Goal: Information Seeking & Learning: Learn about a topic

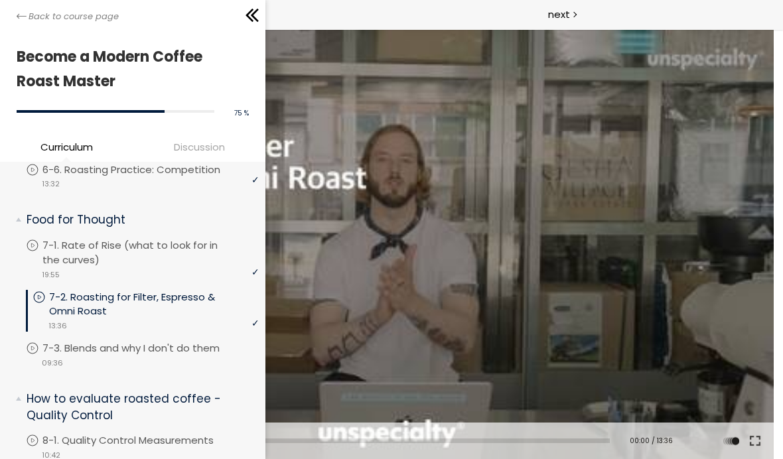
scroll to position [1069, 0]
click at [390, 303] on div at bounding box center [391, 244] width 765 height 430
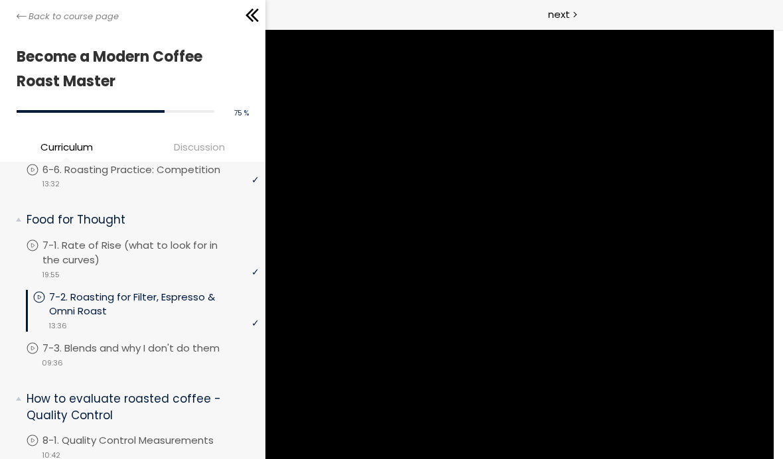
click at [229, 19] on div at bounding box center [190, 15] width 143 height 20
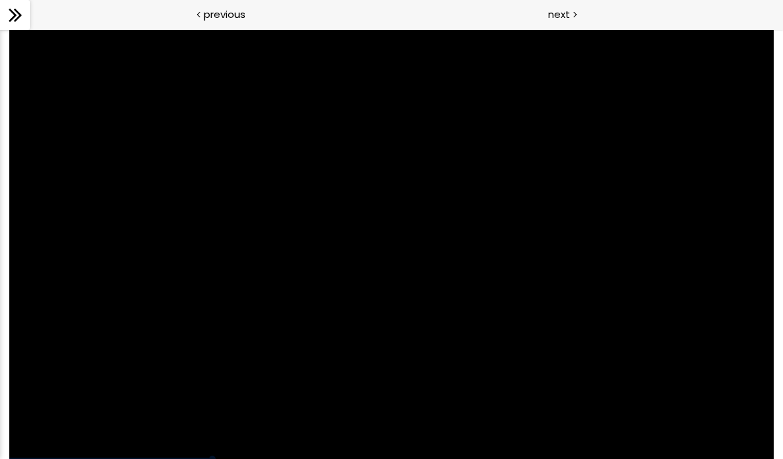
click at [226, 322] on div at bounding box center [391, 244] width 765 height 430
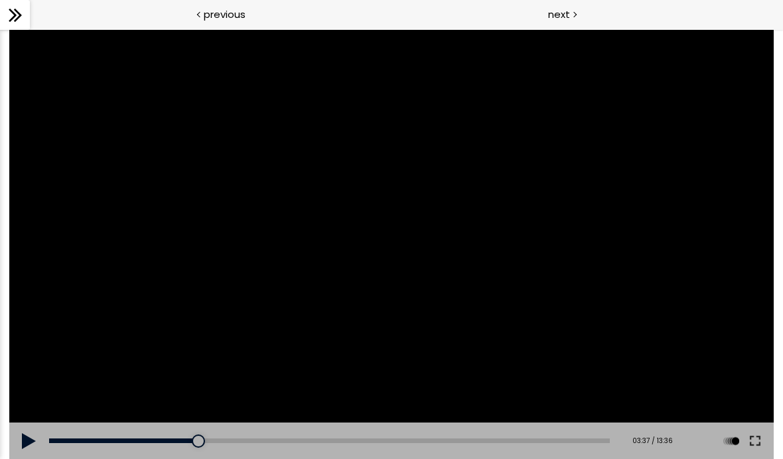
click at [495, 248] on div at bounding box center [391, 244] width 765 height 430
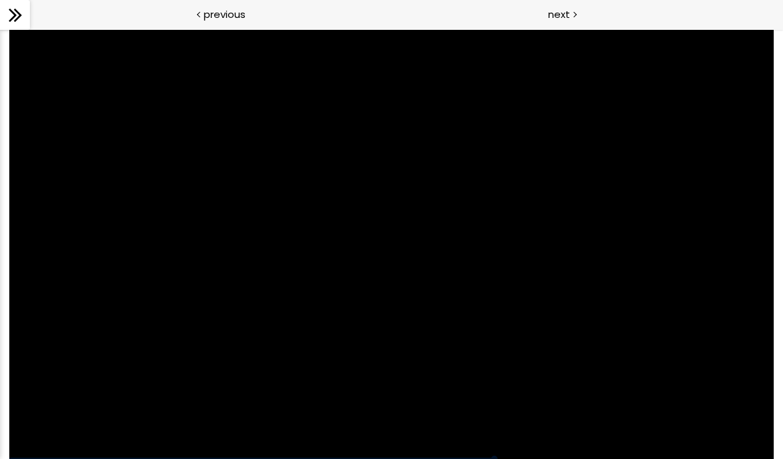
click at [366, 264] on div at bounding box center [391, 244] width 765 height 430
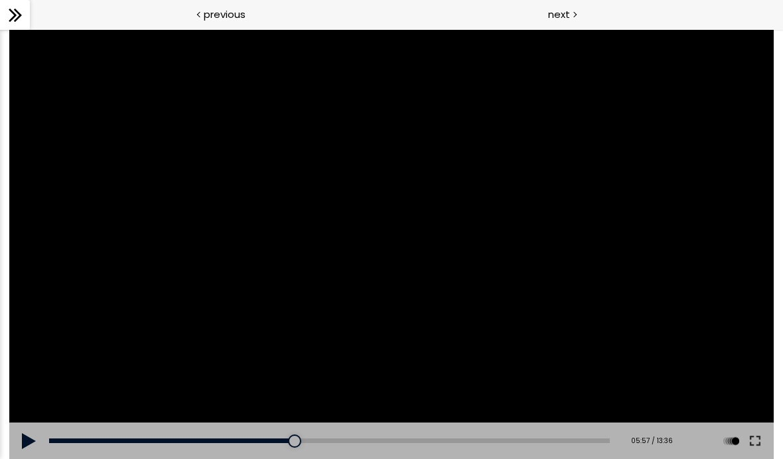
click at [297, 319] on div at bounding box center [391, 244] width 765 height 430
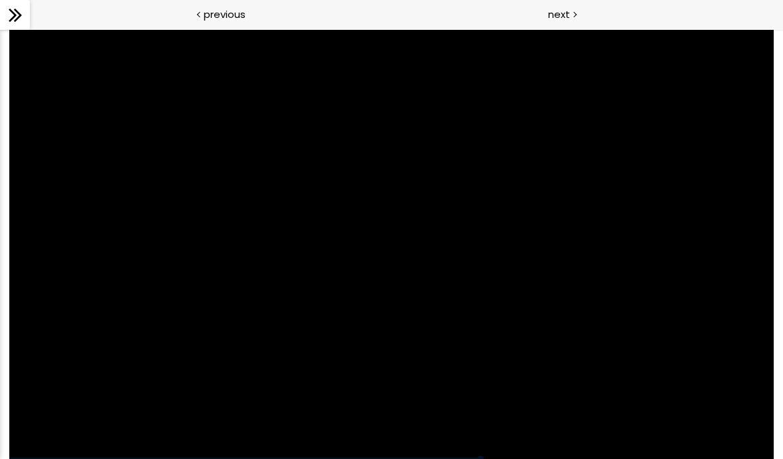
click at [256, 299] on div at bounding box center [391, 244] width 765 height 430
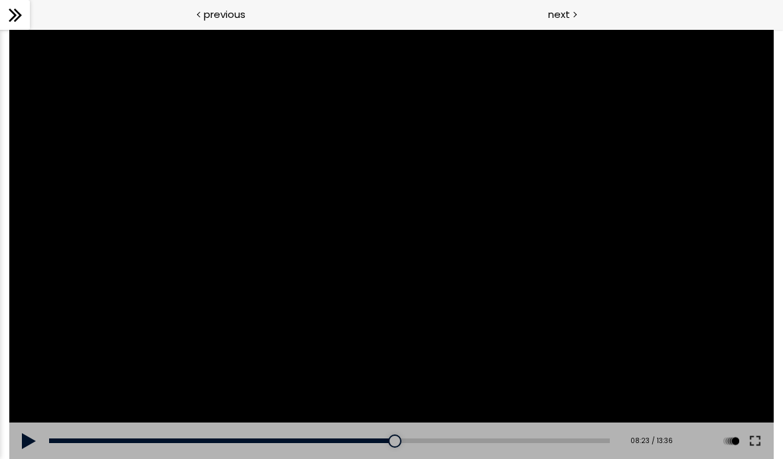
click at [368, 247] on div at bounding box center [391, 244] width 765 height 430
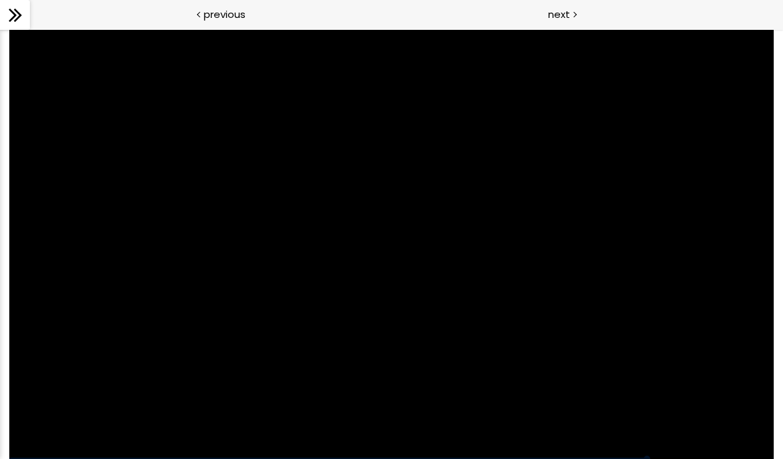
click at [383, 433] on div at bounding box center [391, 244] width 765 height 430
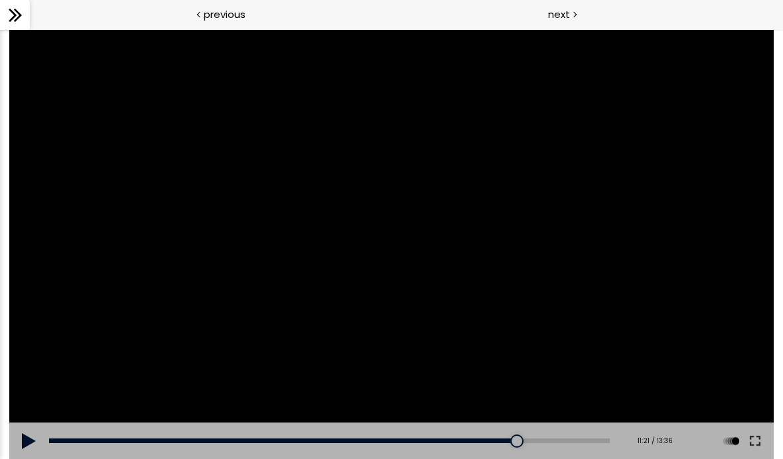
click at [505, 439] on div "10:58" at bounding box center [329, 441] width 561 height 5
click at [169, 306] on div at bounding box center [391, 244] width 765 height 430
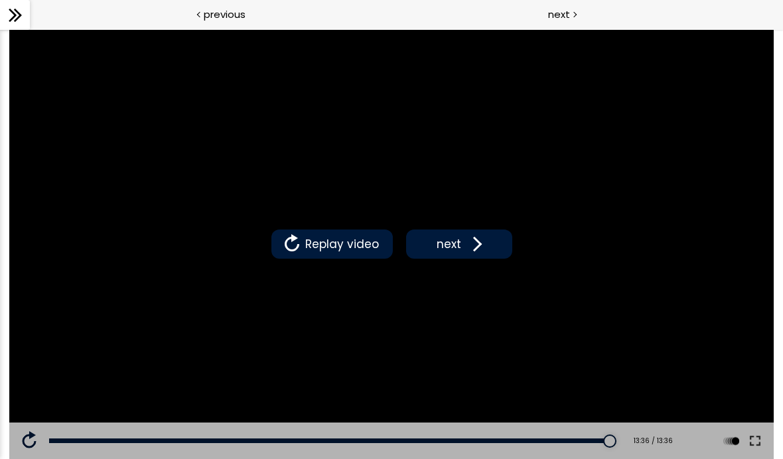
click at [22, 15] on icon at bounding box center [15, 15] width 20 height 20
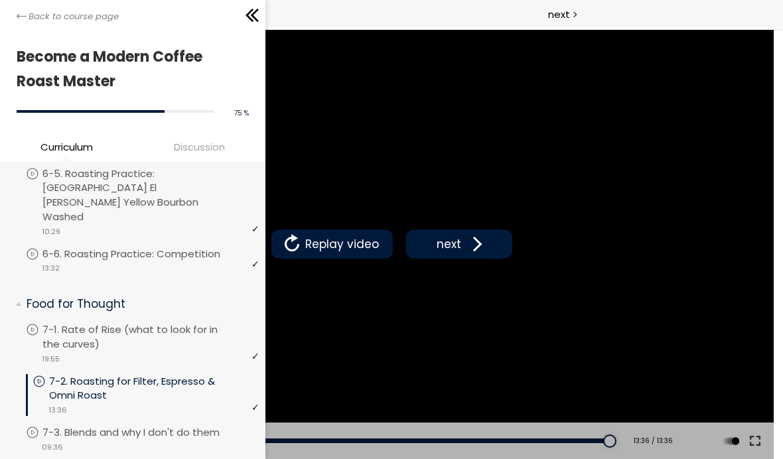
scroll to position [1025, 0]
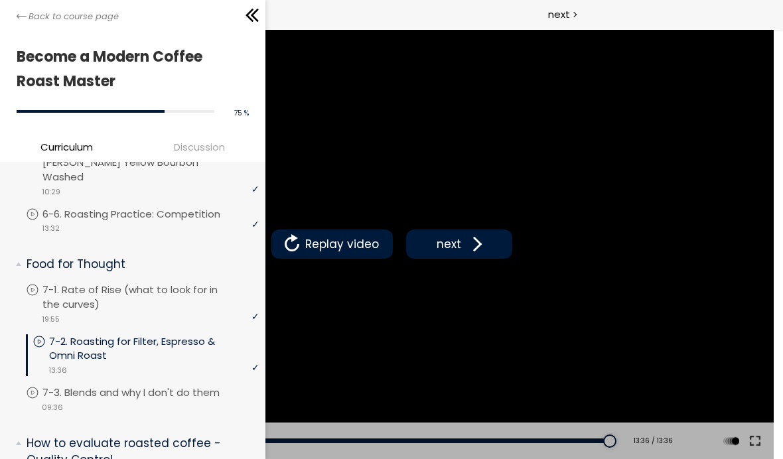
click at [195, 386] on p "7-3. Blends and why I don't do them" at bounding box center [144, 393] width 204 height 15
